Goal: Information Seeking & Learning: Compare options

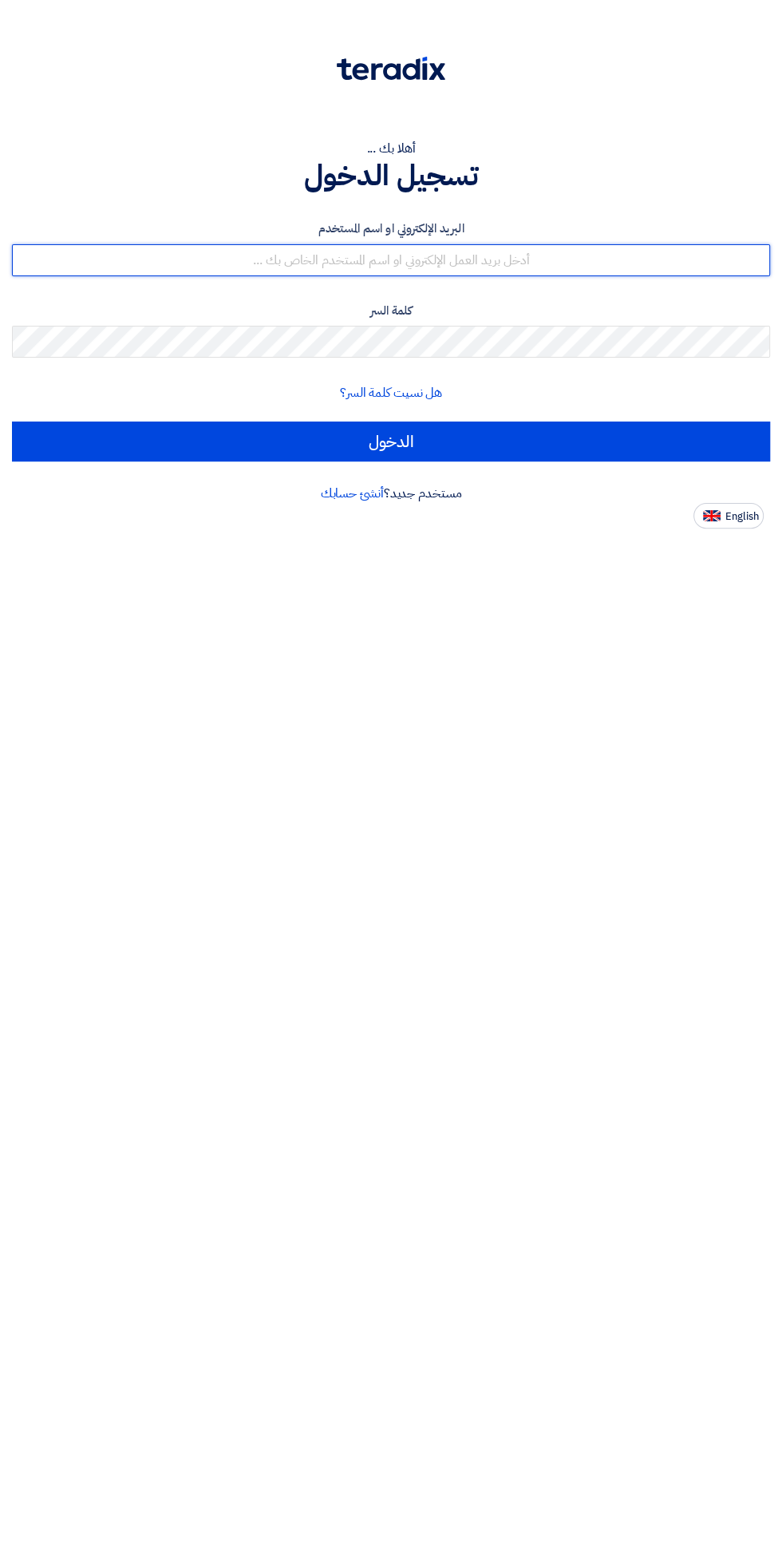
click at [255, 258] on input "text" at bounding box center [391, 260] width 758 height 32
type input "[EMAIL_ADDRESS][DOMAIN_NAME]"
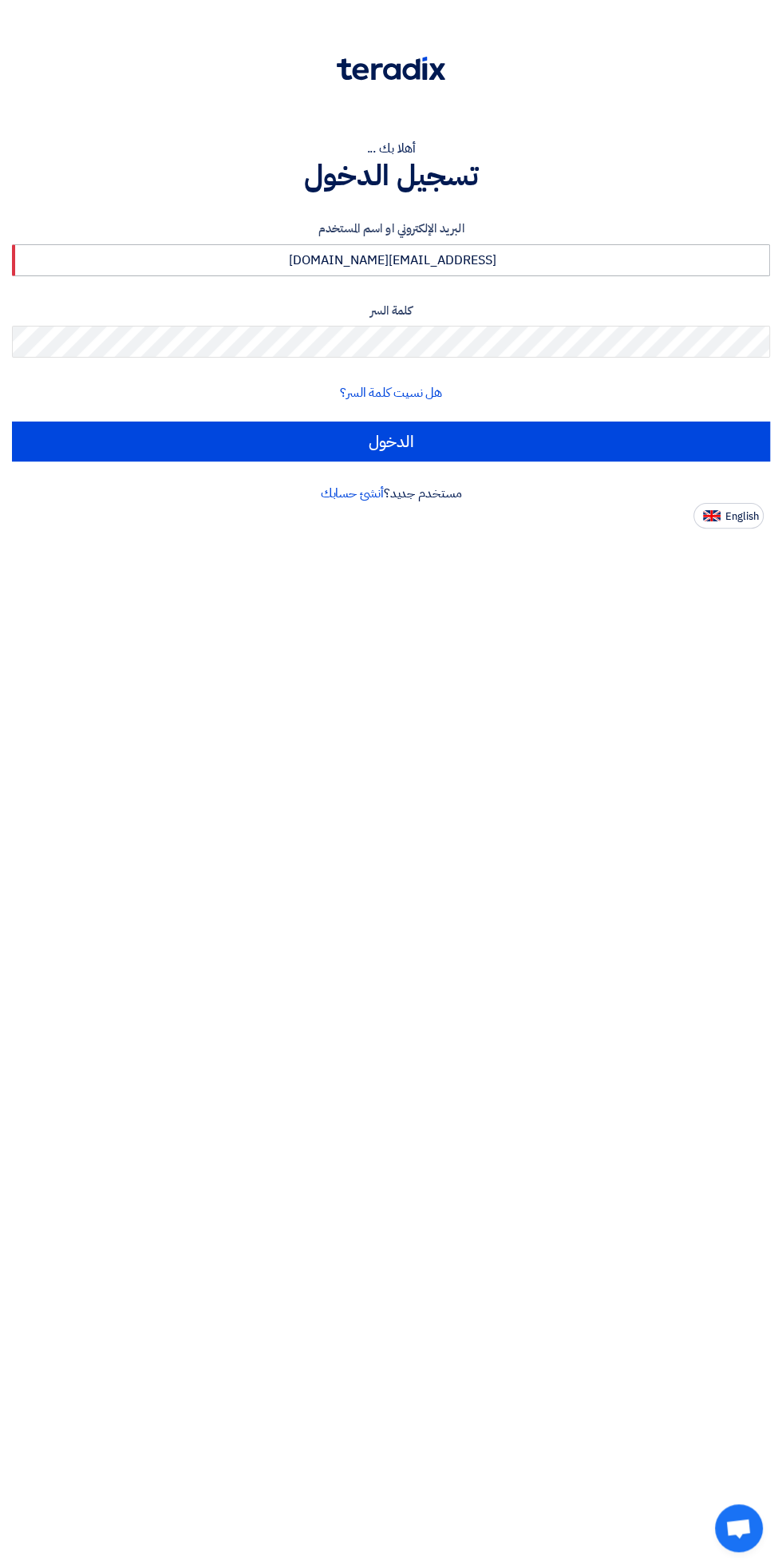
click at [12, 422] on input "الدخول" at bounding box center [391, 442] width 758 height 40
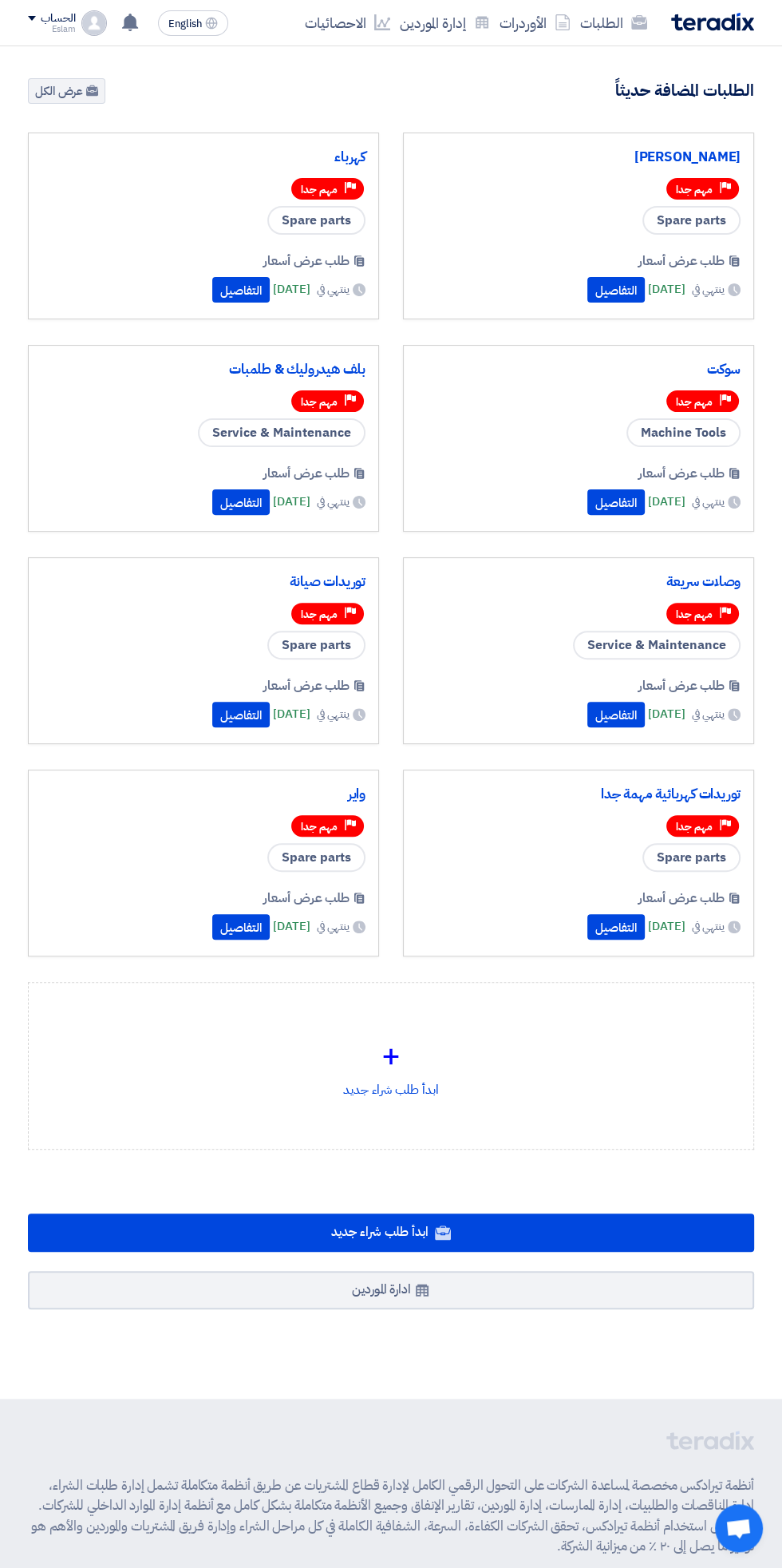
click at [524, 186] on div "Priority مهم جدا" at bounding box center [579, 188] width 324 height 27
click at [705, 149] on link "[PERSON_NAME]" at bounding box center [579, 157] width 324 height 16
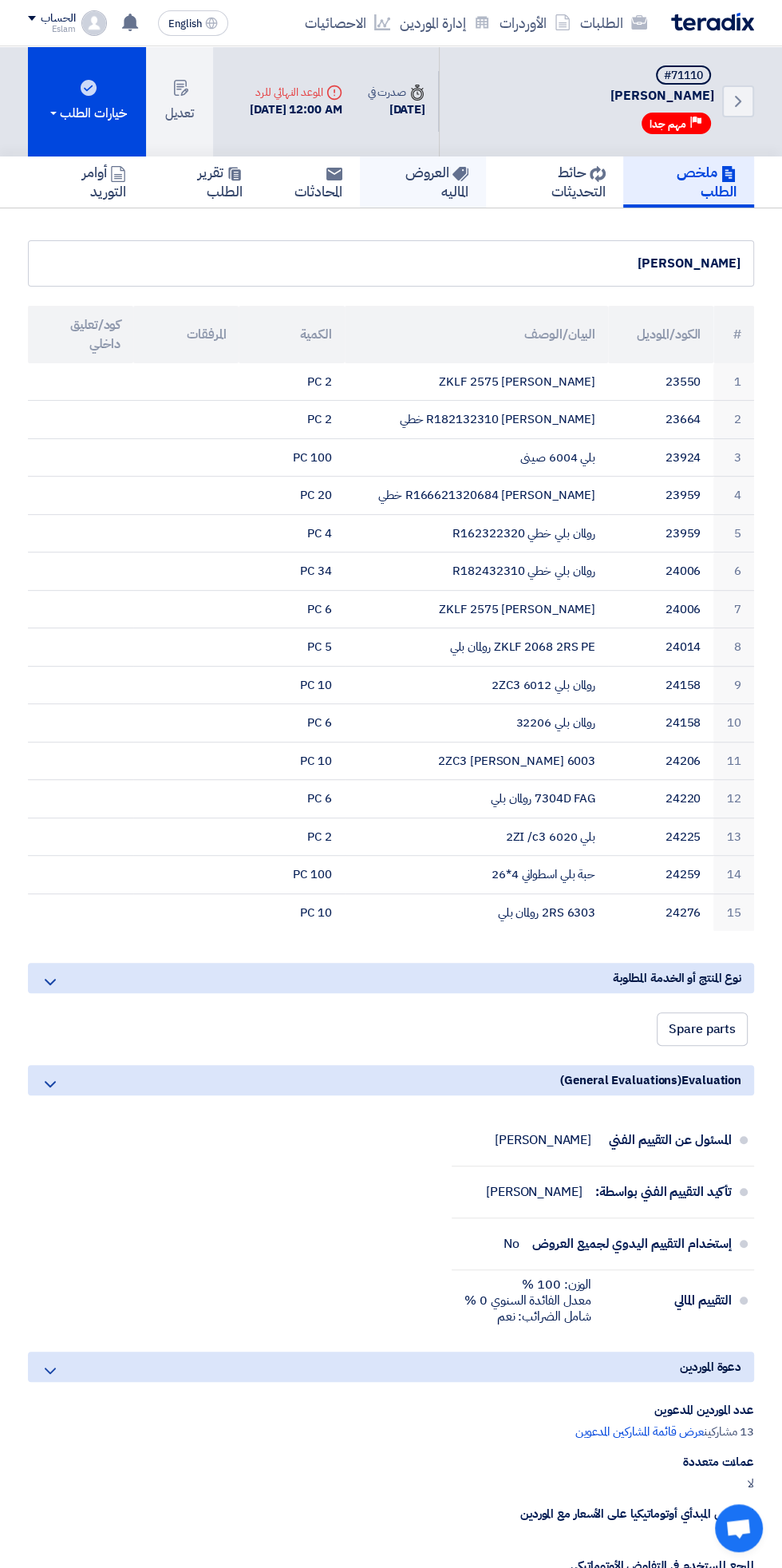
click at [435, 194] on h5 "العروض الماليه" at bounding box center [423, 182] width 90 height 37
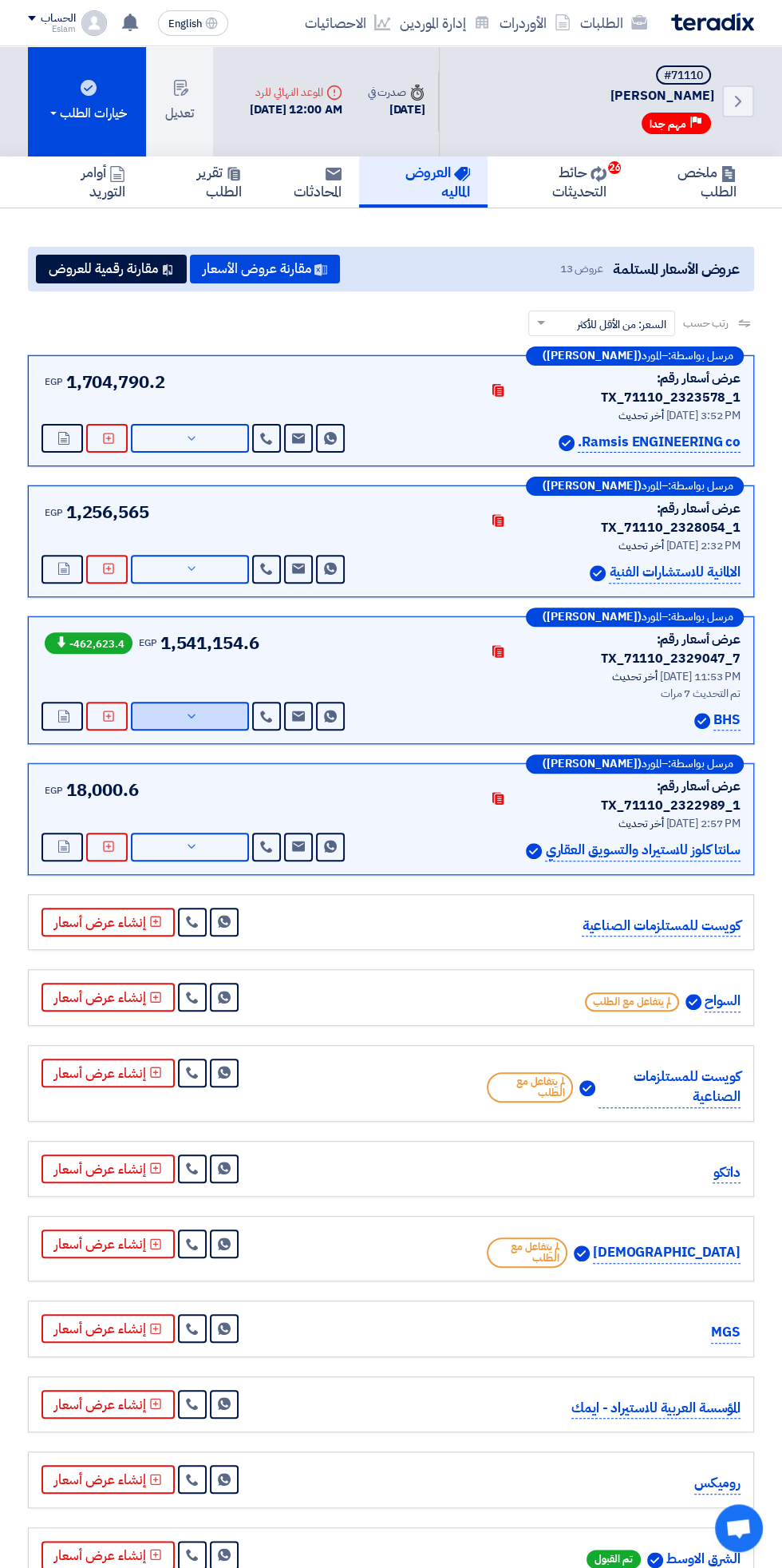
click at [177, 702] on button "عرض التفاصيل" at bounding box center [189, 715] width 118 height 28
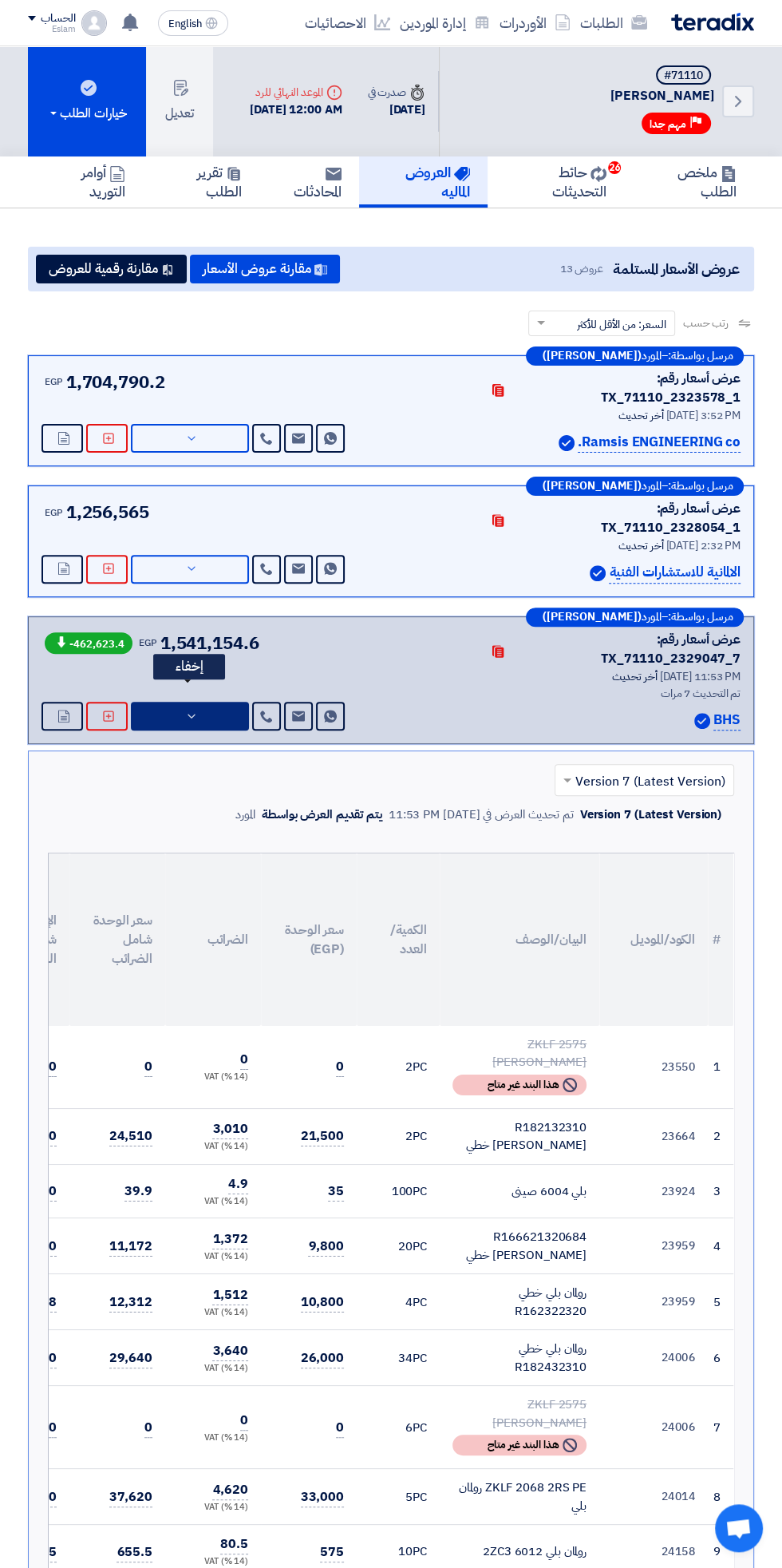
click at [194, 702] on button "إخفاء" at bounding box center [189, 715] width 118 height 28
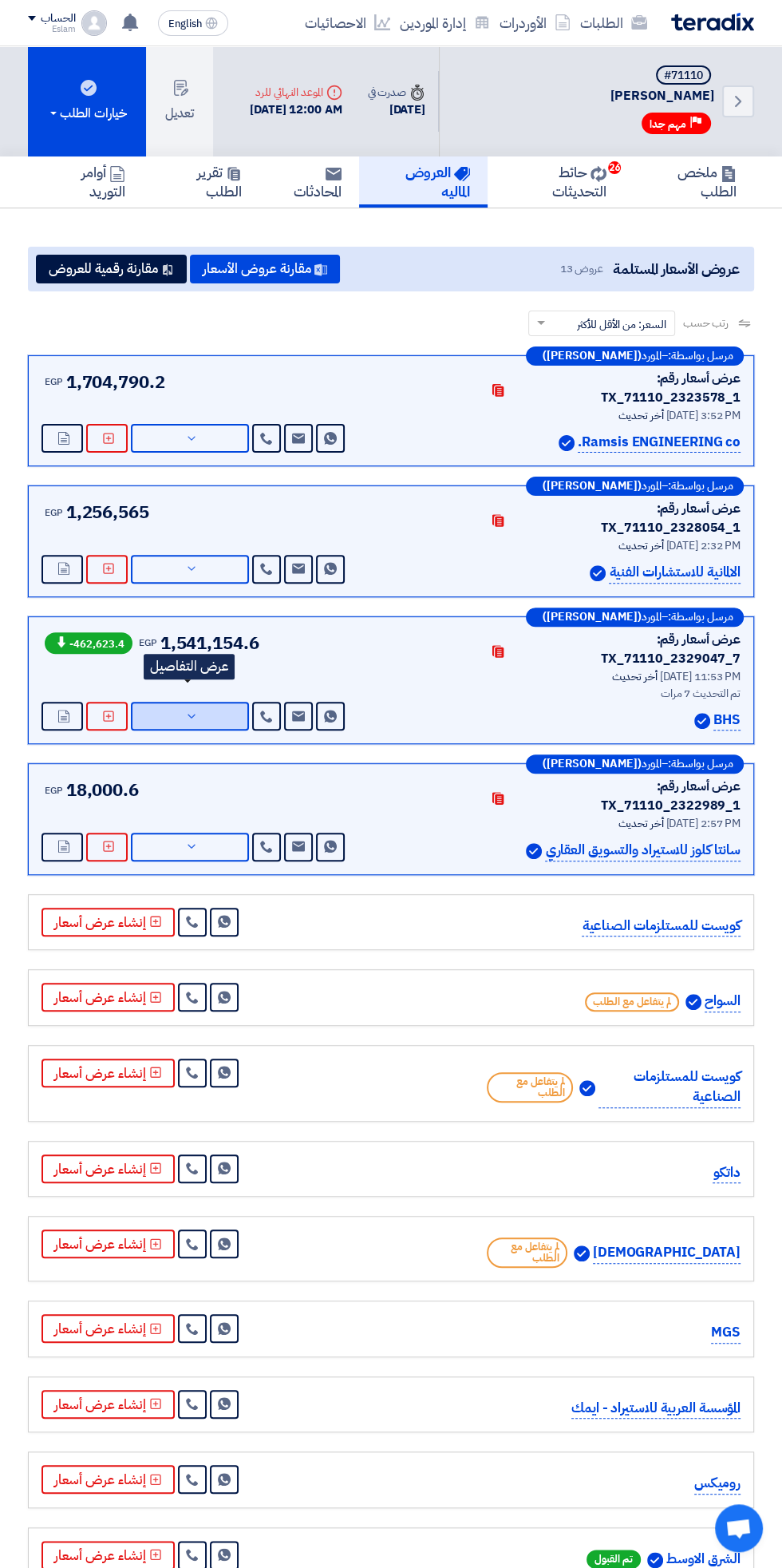
click at [194, 709] on icon at bounding box center [191, 715] width 13 height 13
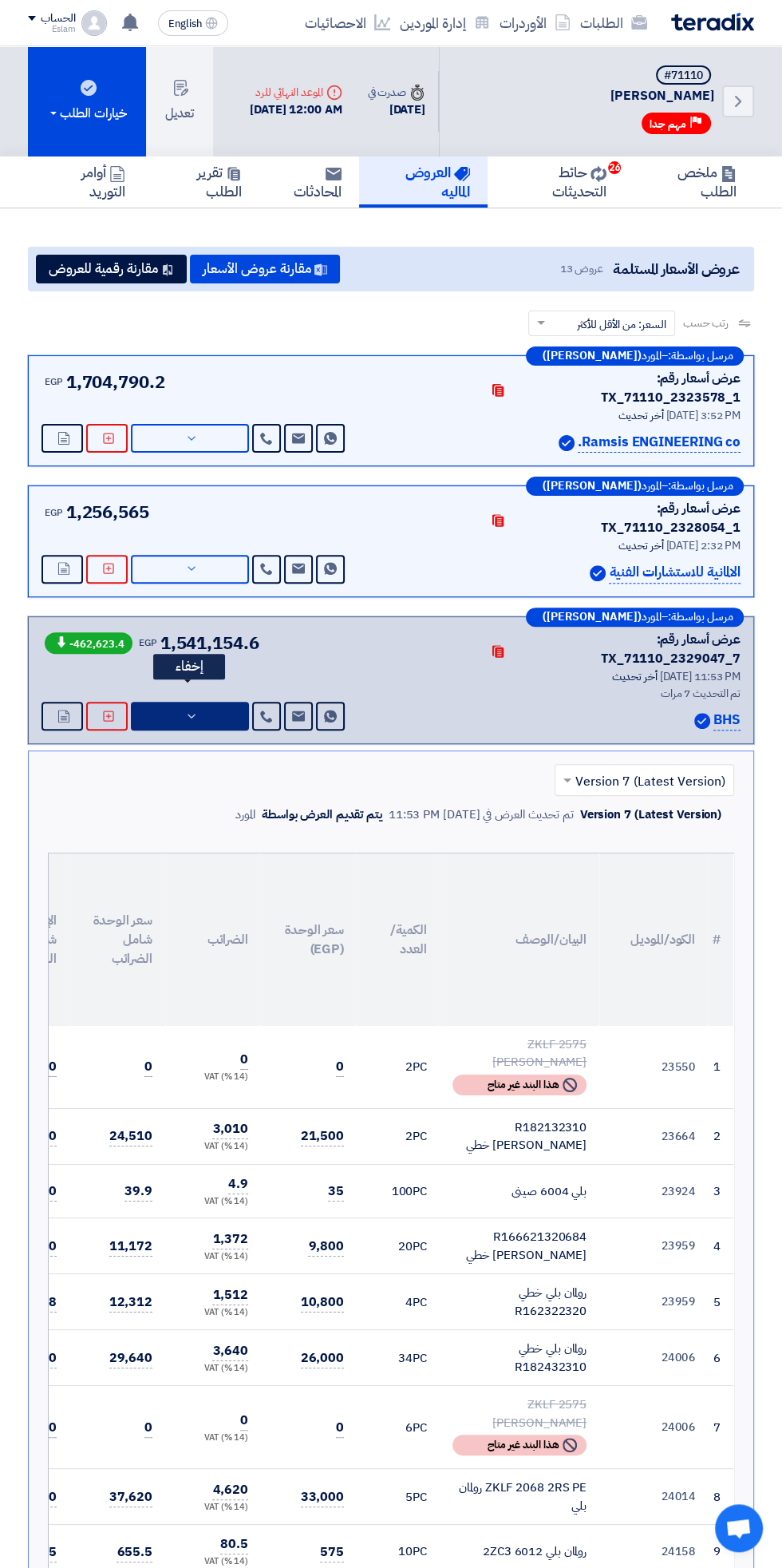
click at [195, 709] on icon at bounding box center [191, 715] width 13 height 13
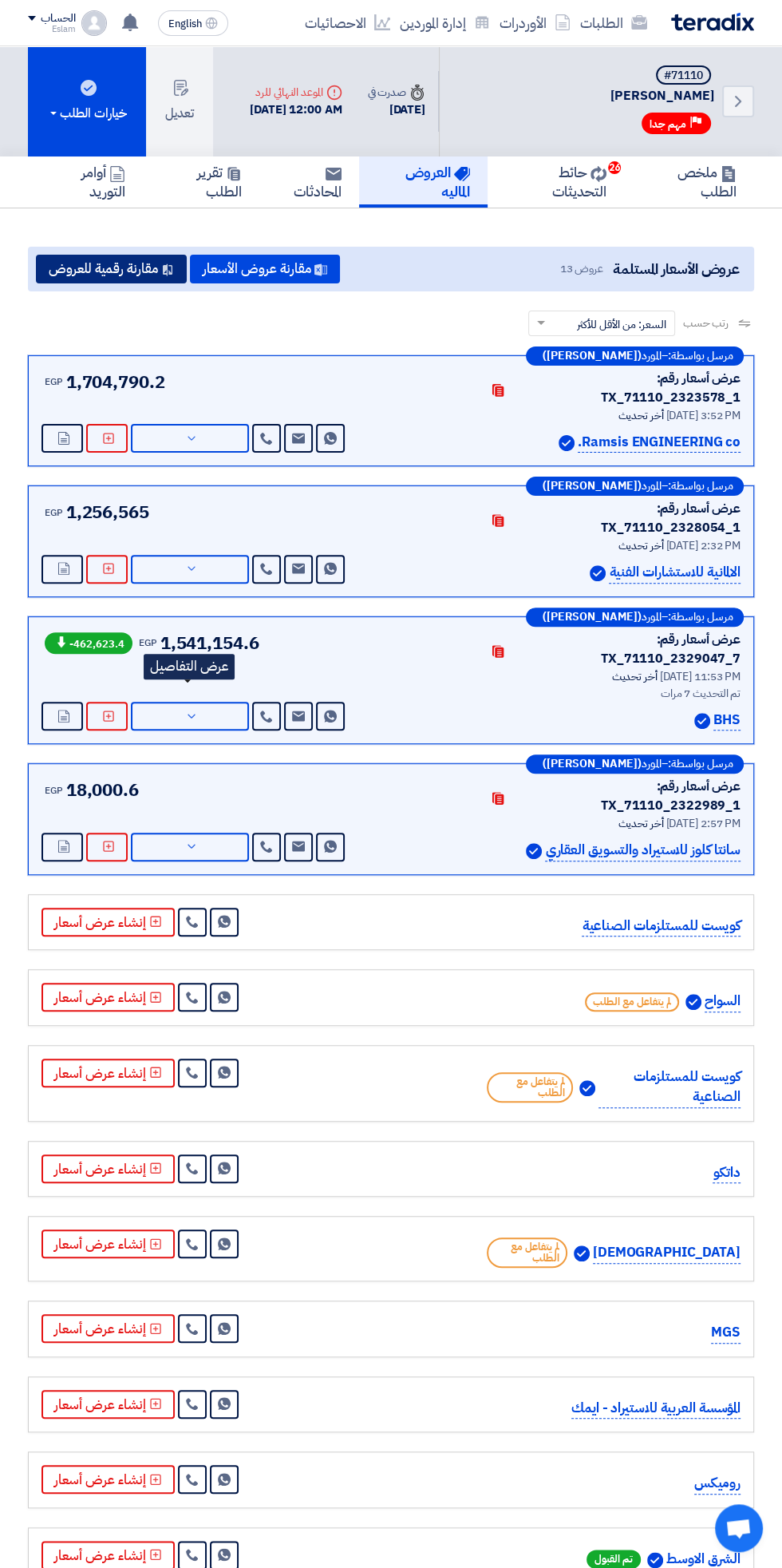
click at [122, 270] on button "مقارنة رقمية للعروض" at bounding box center [112, 268] width 151 height 28
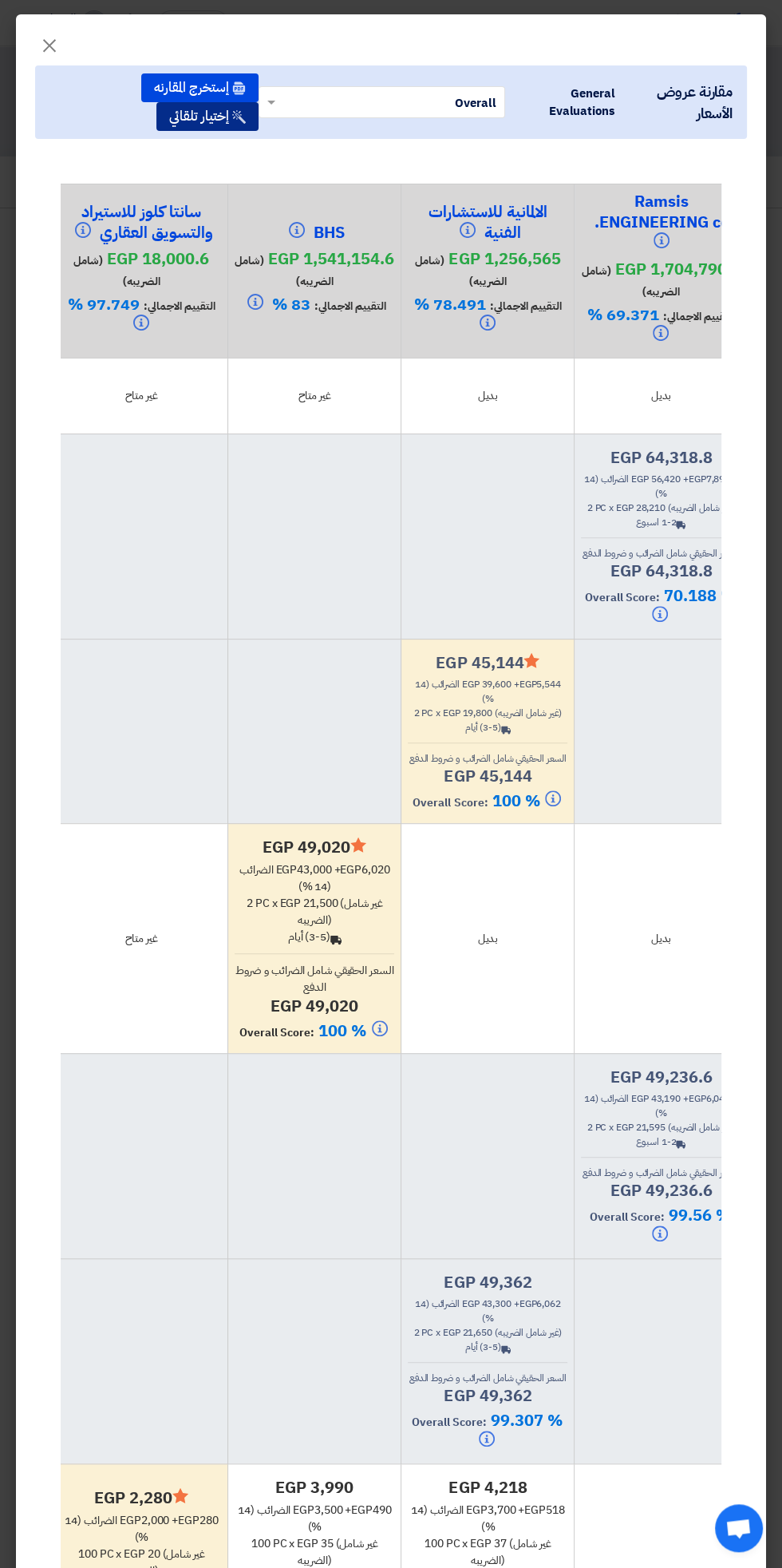
click at [223, 122] on button "إختيار تلقائي" at bounding box center [207, 116] width 102 height 28
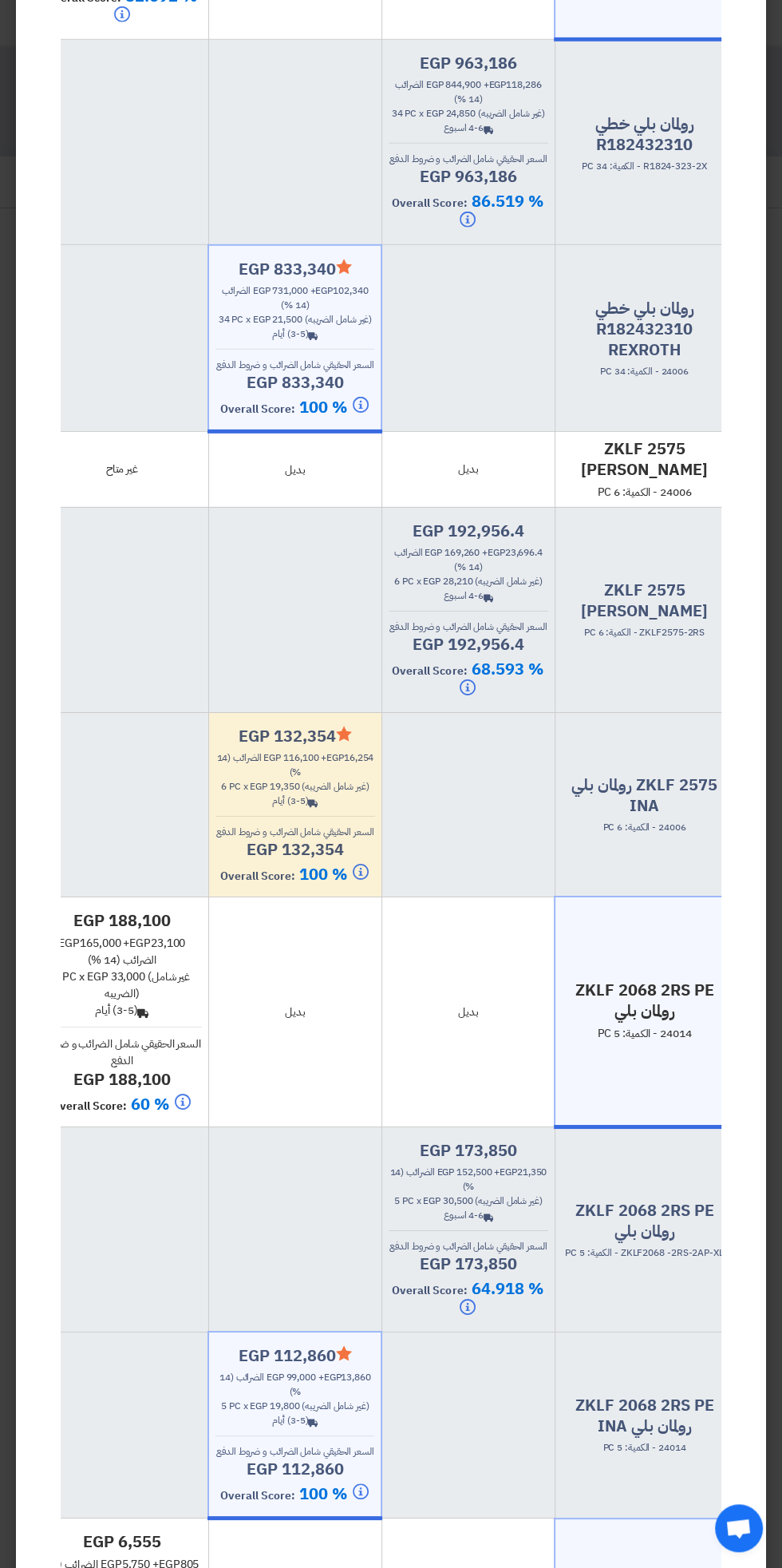
click at [318, 808] on icon "Back" at bounding box center [313, 803] width 10 height 10
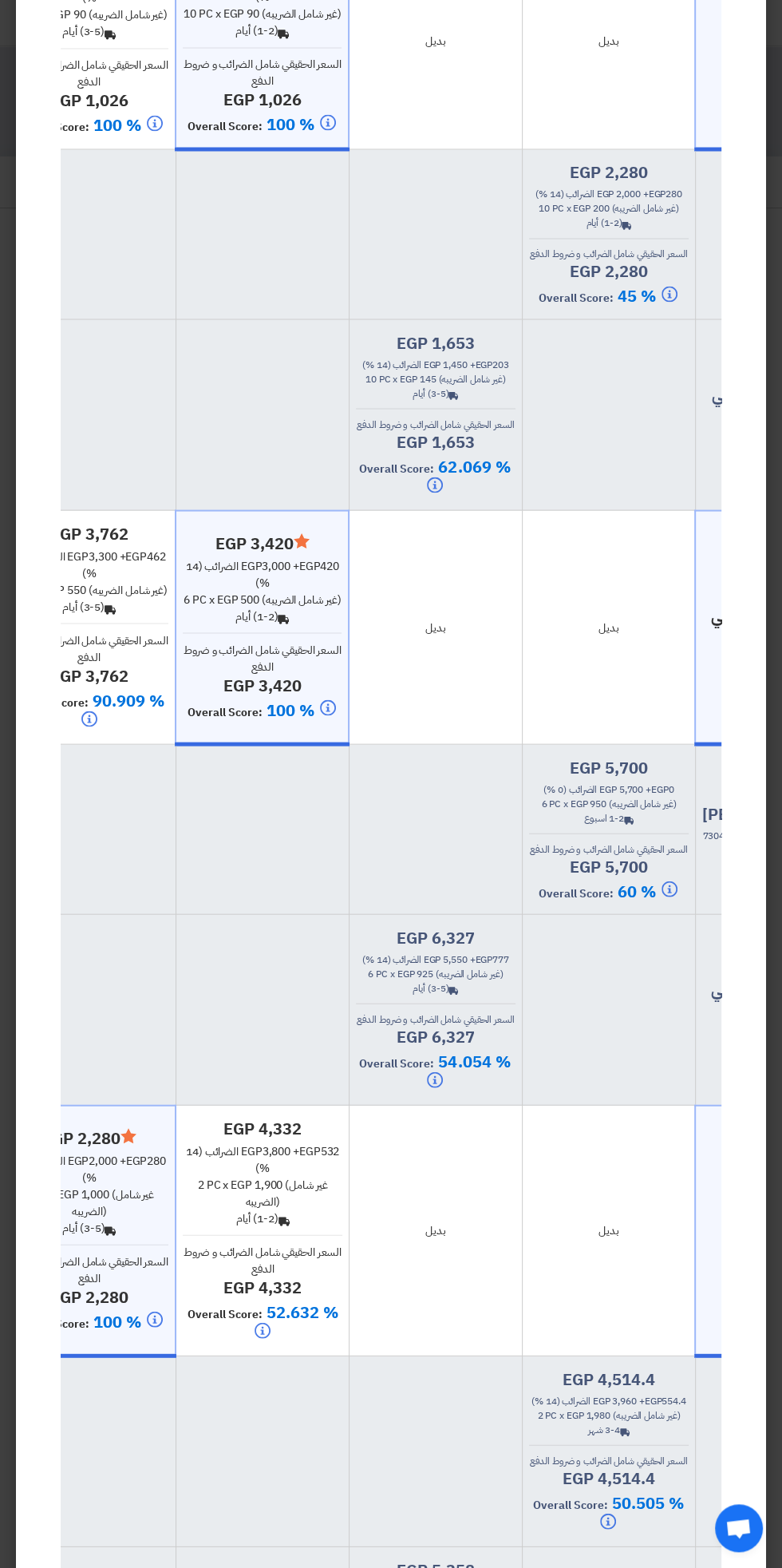
scroll to position [0, -242]
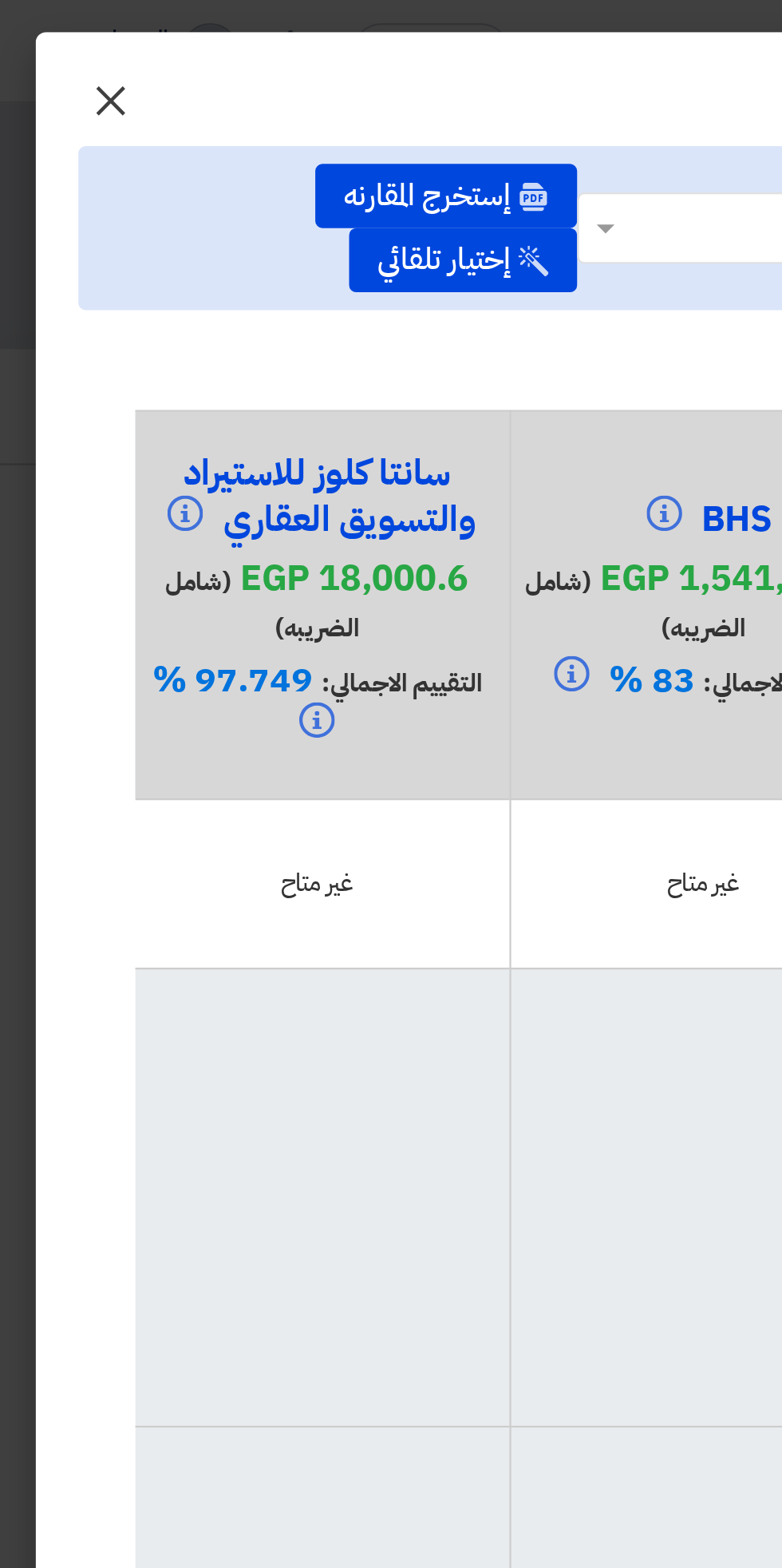
click at [56, 40] on span "×" at bounding box center [50, 44] width 20 height 48
click at [55, 49] on span "×" at bounding box center [50, 44] width 20 height 48
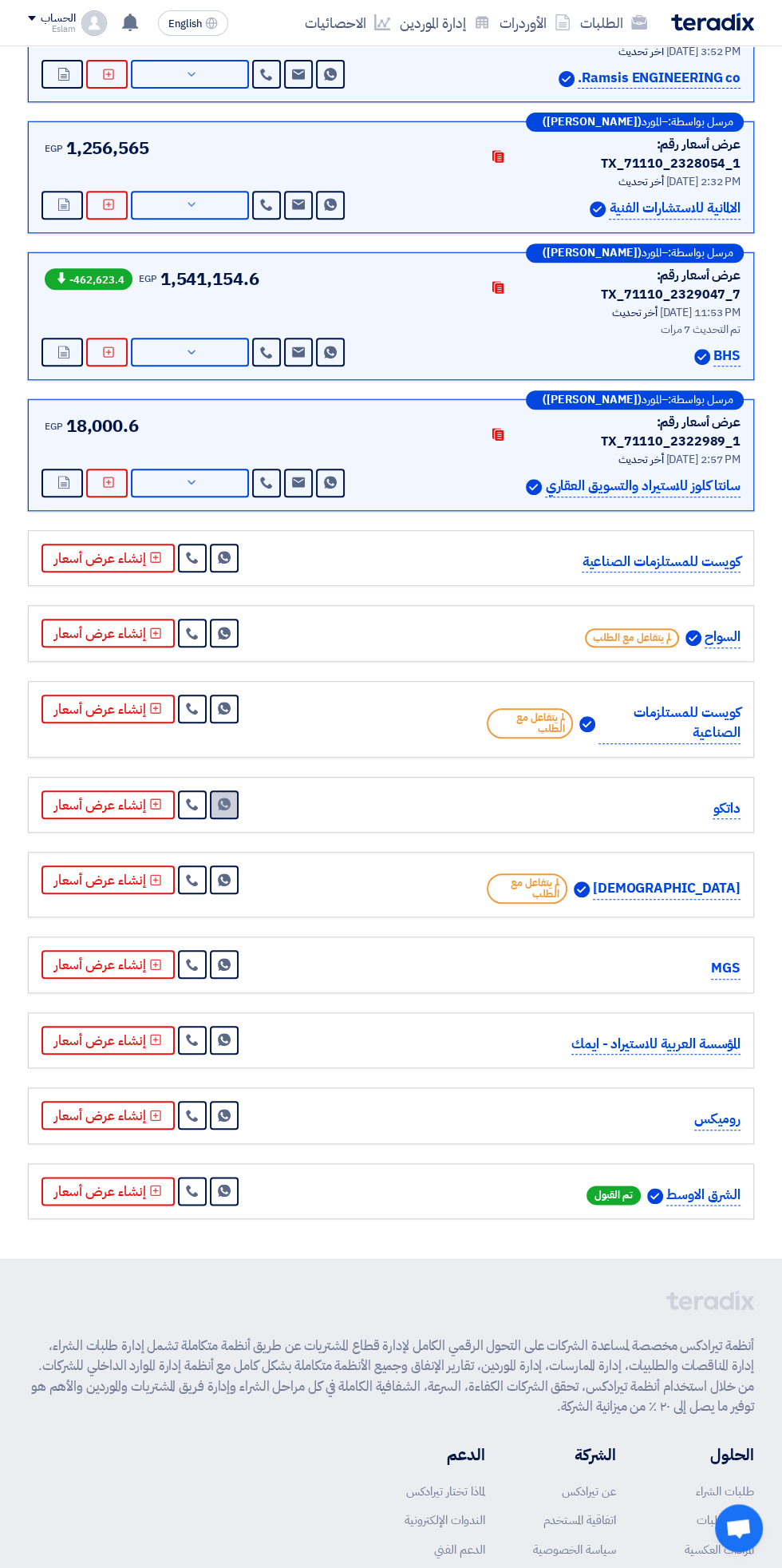
click at [222, 798] on use at bounding box center [224, 804] width 13 height 13
click at [222, 1109] on use at bounding box center [224, 1115] width 13 height 13
click at [228, 1033] on use at bounding box center [224, 1039] width 13 height 13
click at [222, 958] on use at bounding box center [224, 964] width 13 height 13
click at [222, 873] on use at bounding box center [224, 879] width 13 height 13
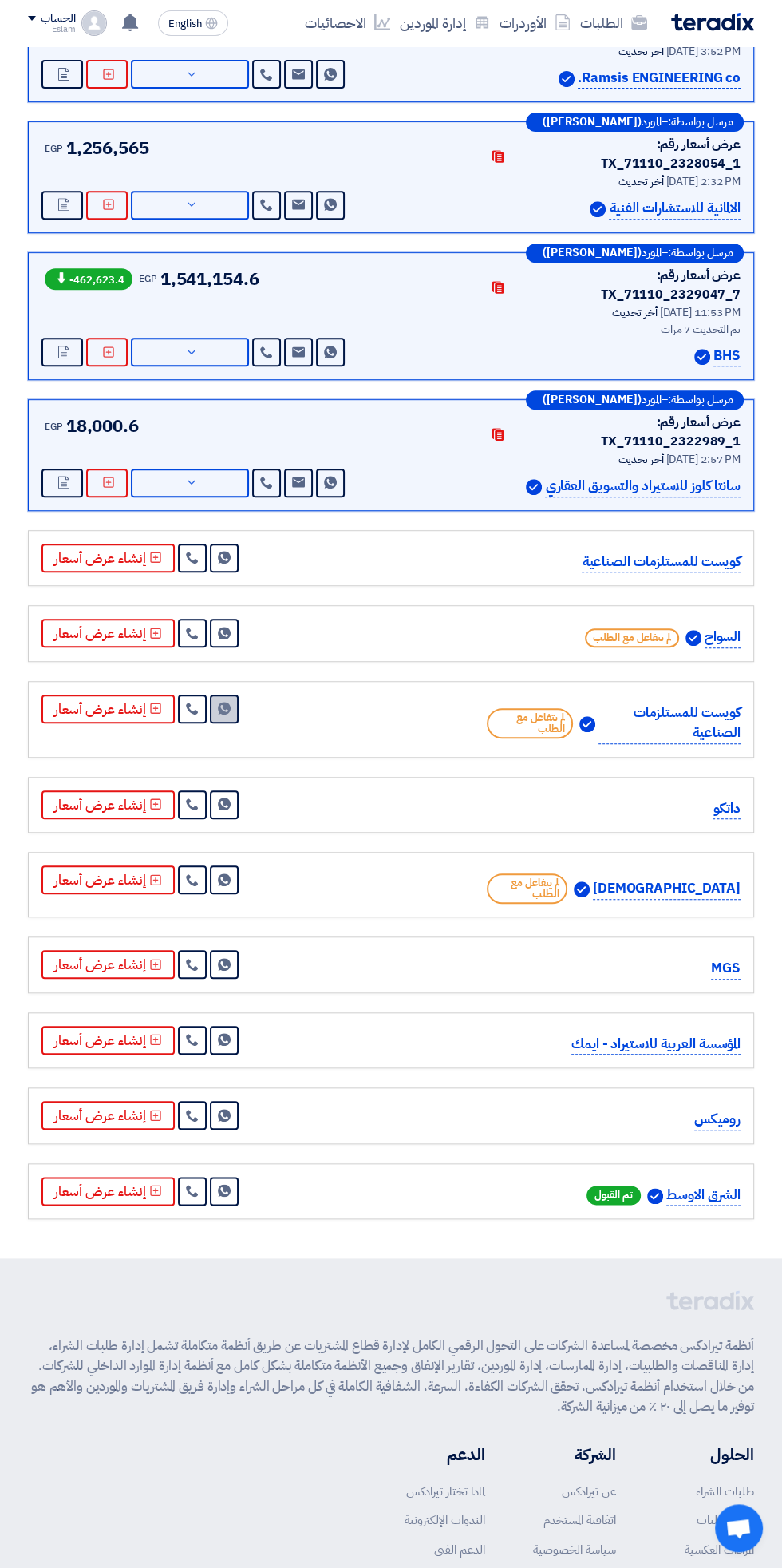
click at [222, 702] on use at bounding box center [224, 707] width 13 height 13
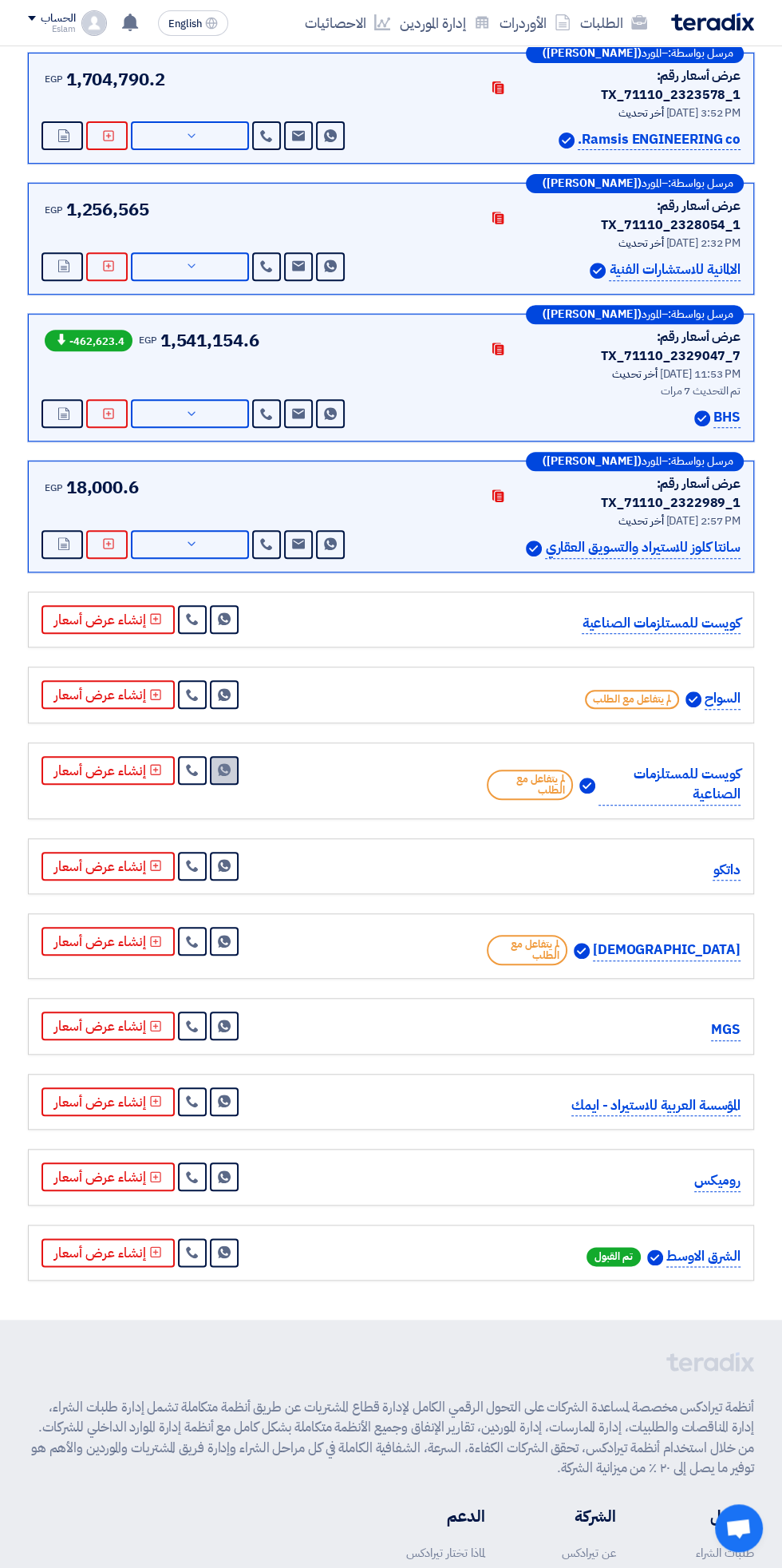
scroll to position [301, 0]
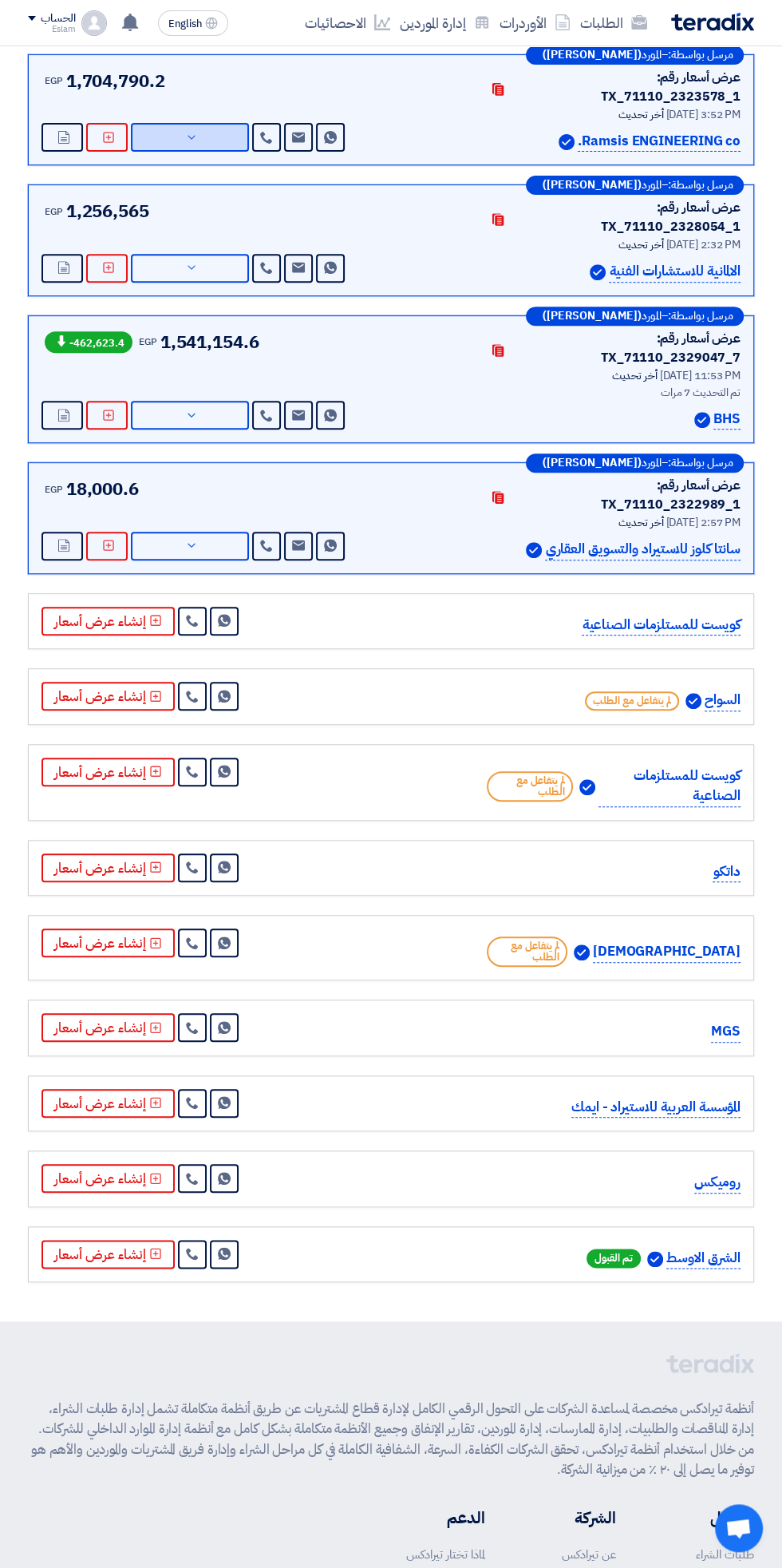
click at [190, 131] on icon at bounding box center [191, 136] width 13 height 13
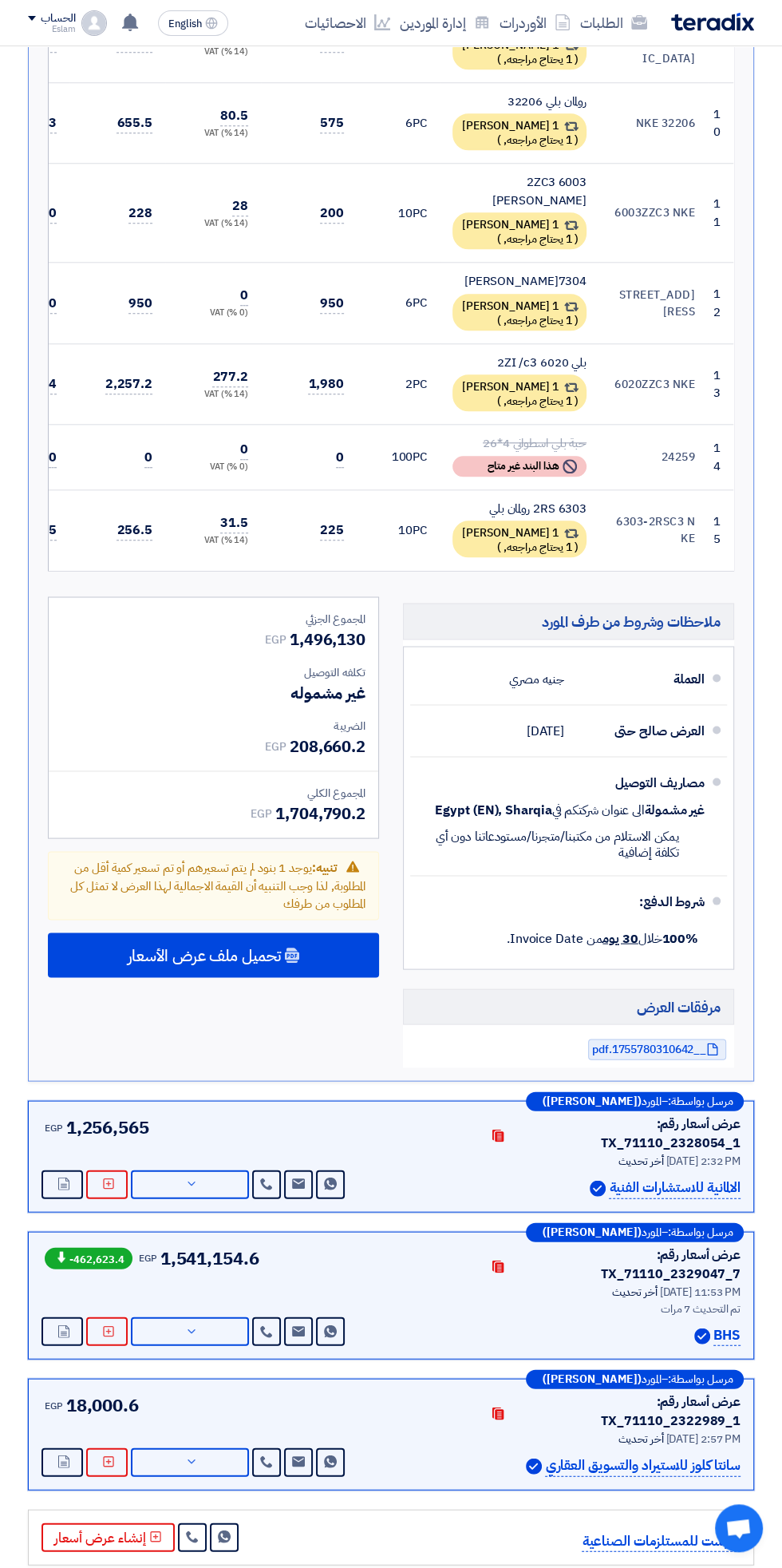
scroll to position [1521, 0]
click at [656, 1038] on link "__1755780310642.pdf" at bounding box center [657, 1048] width 138 height 21
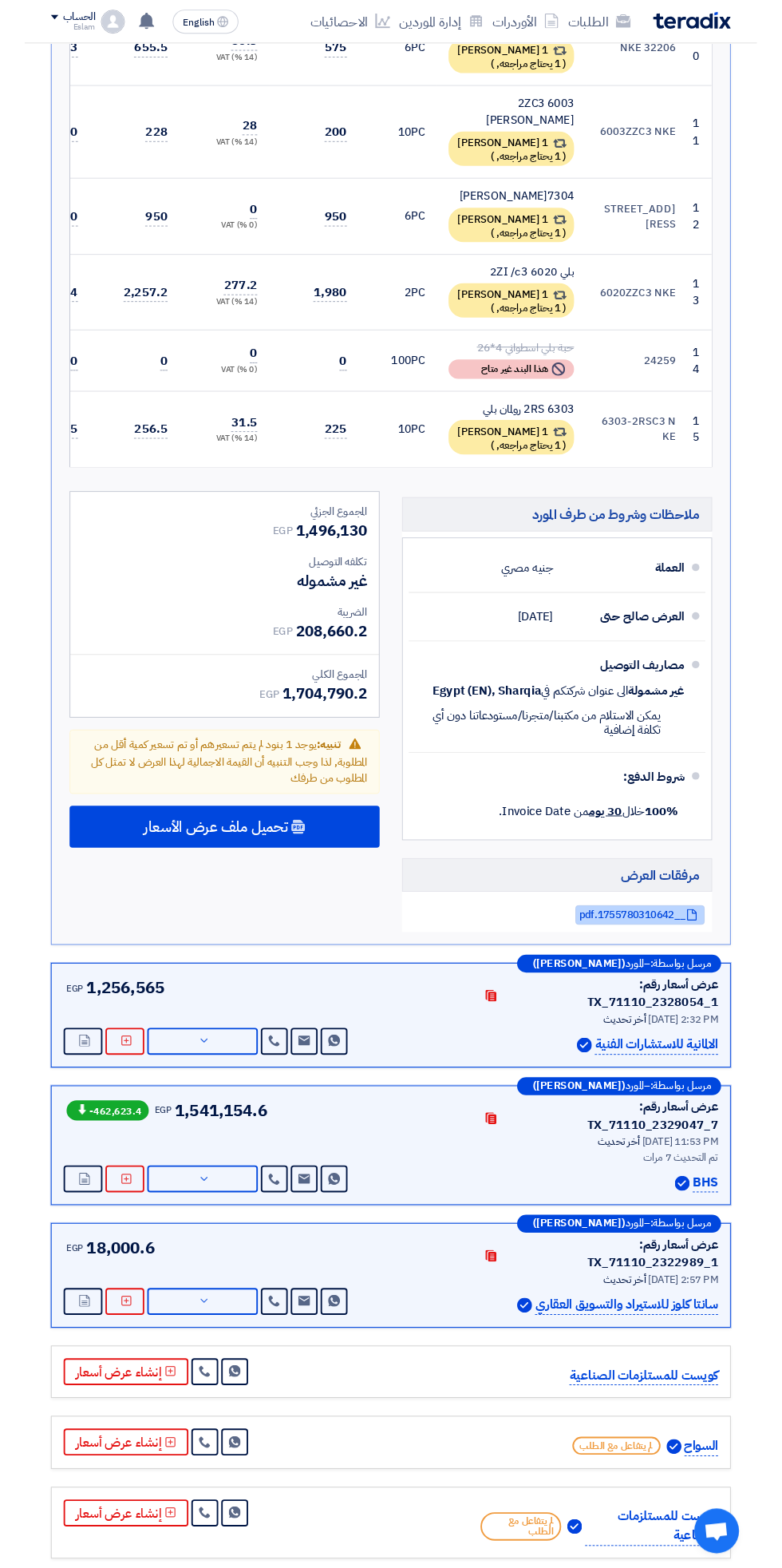
scroll to position [1627, 0]
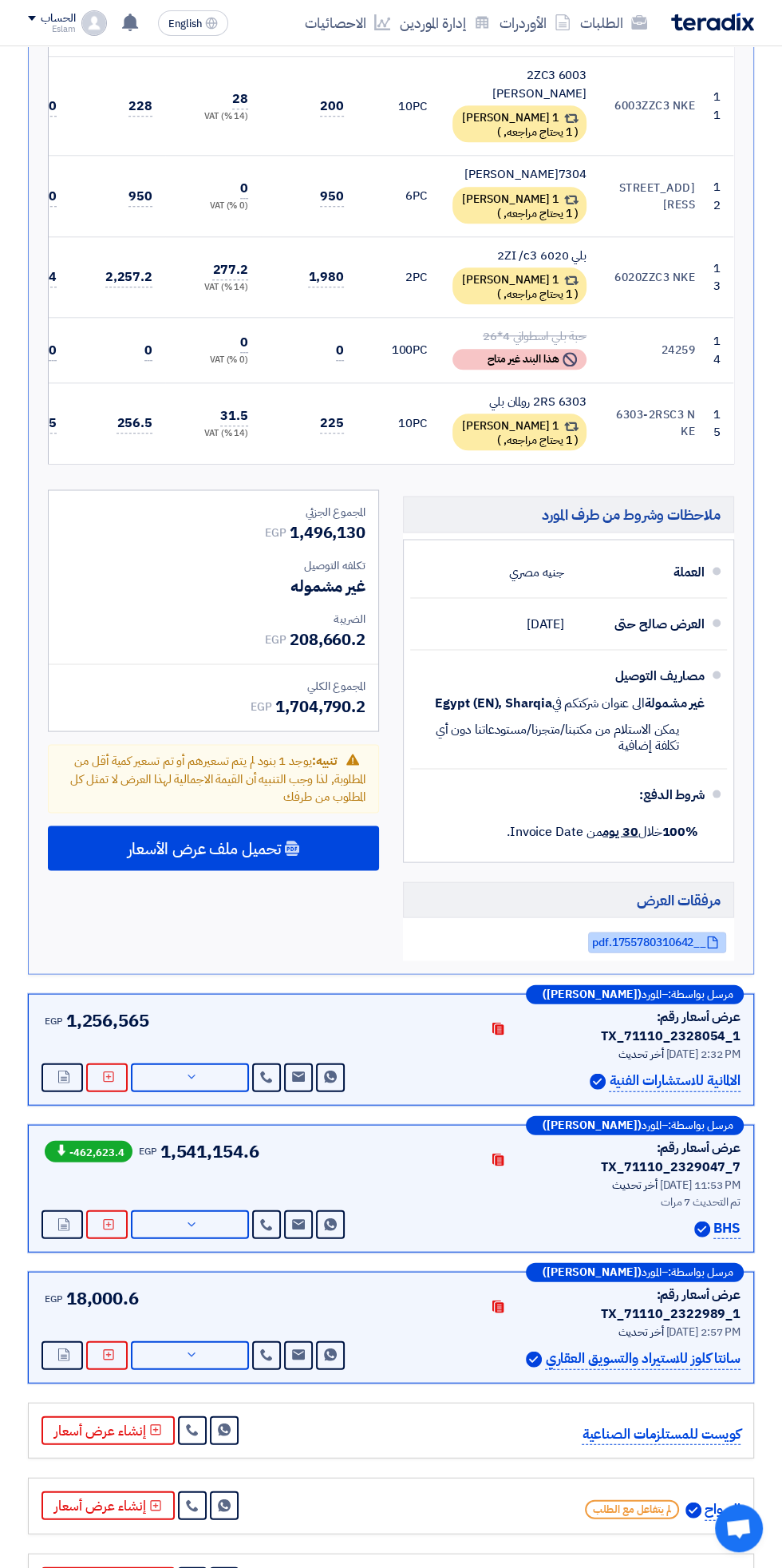
click at [656, 931] on link "__1755780310642.pdf" at bounding box center [657, 941] width 138 height 21
